Goal: Navigation & Orientation: Find specific page/section

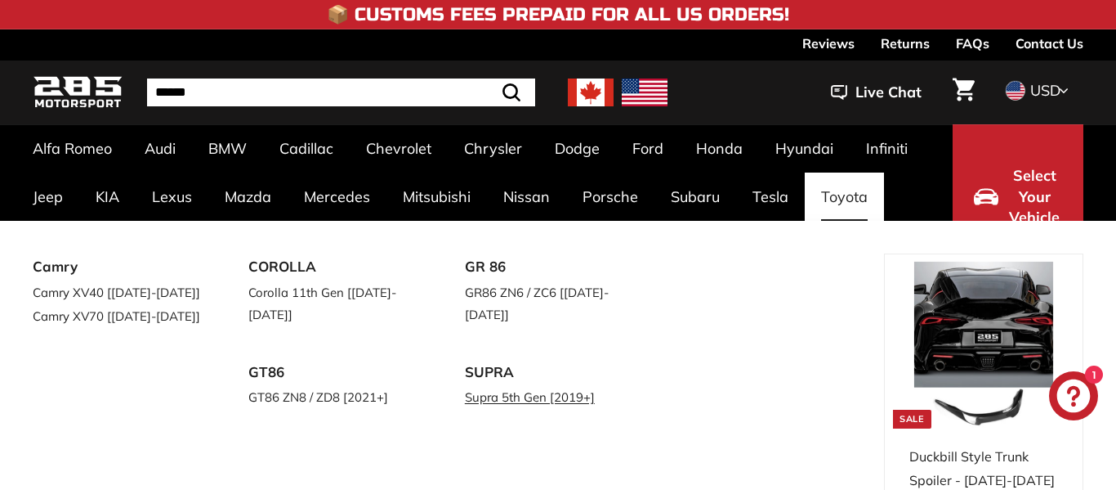
click at [507, 385] on link "Supra 5th Gen [2019+]" at bounding box center [550, 397] width 170 height 24
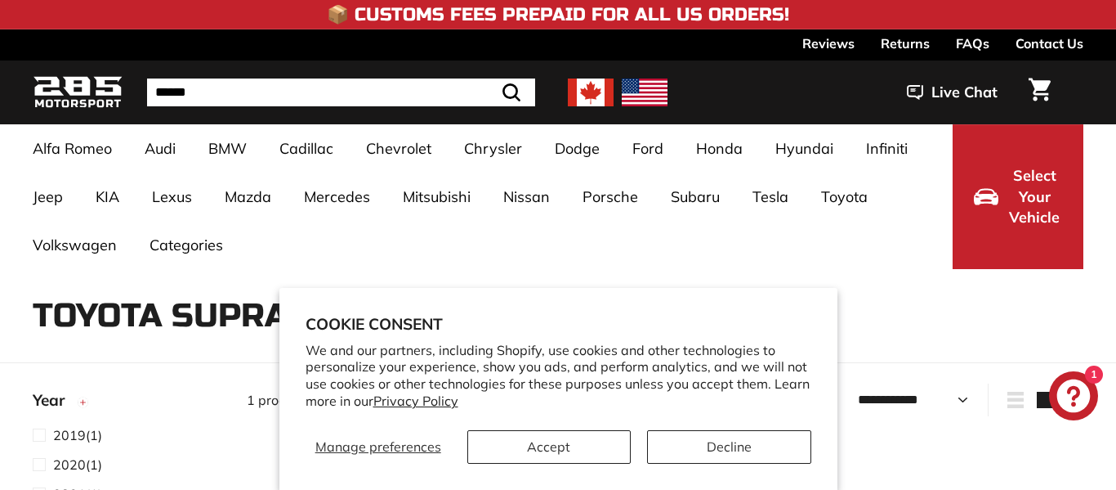
select select "**********"
click at [572, 446] on button "Accept" at bounding box center [549, 447] width 163 height 34
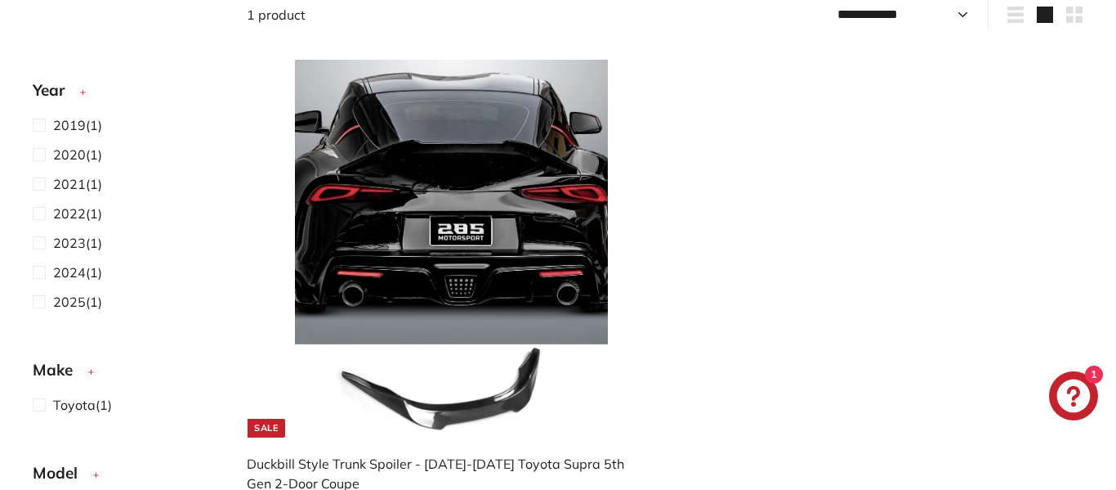
scroll to position [384, 0]
